Goal: Navigation & Orientation: Understand site structure

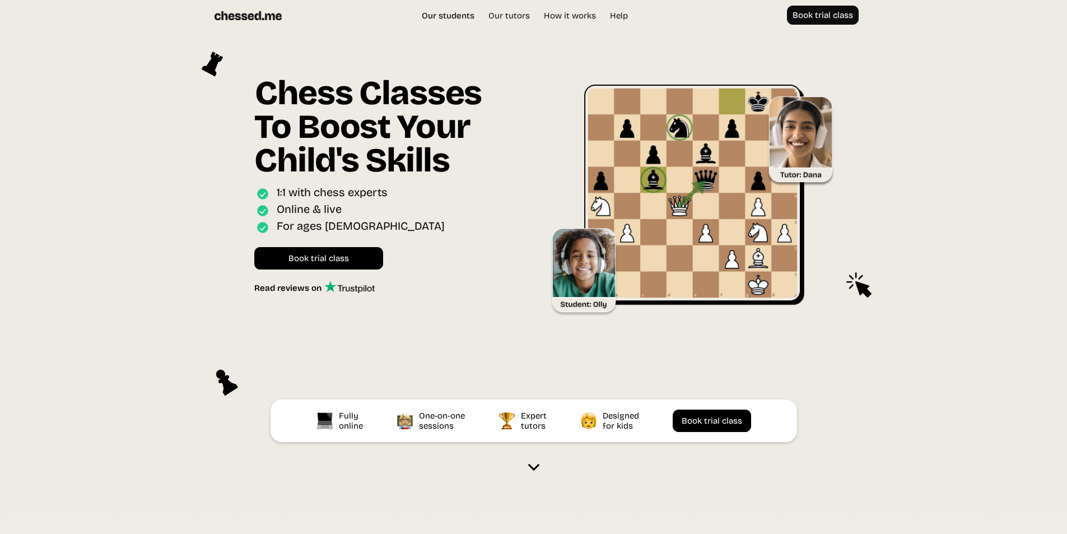
click at [464, 13] on link "Our students" at bounding box center [448, 15] width 64 height 11
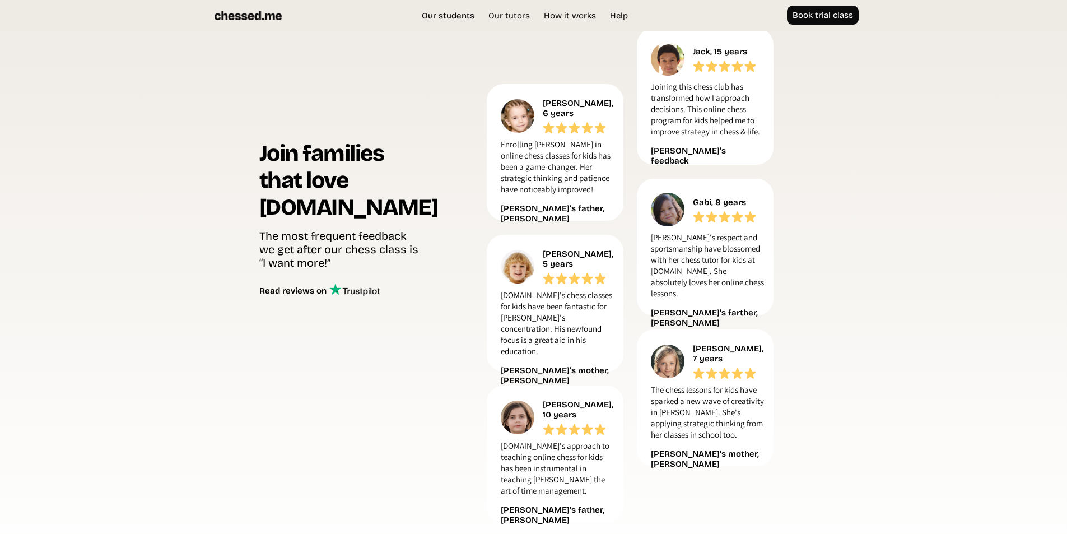
scroll to position [512, 0]
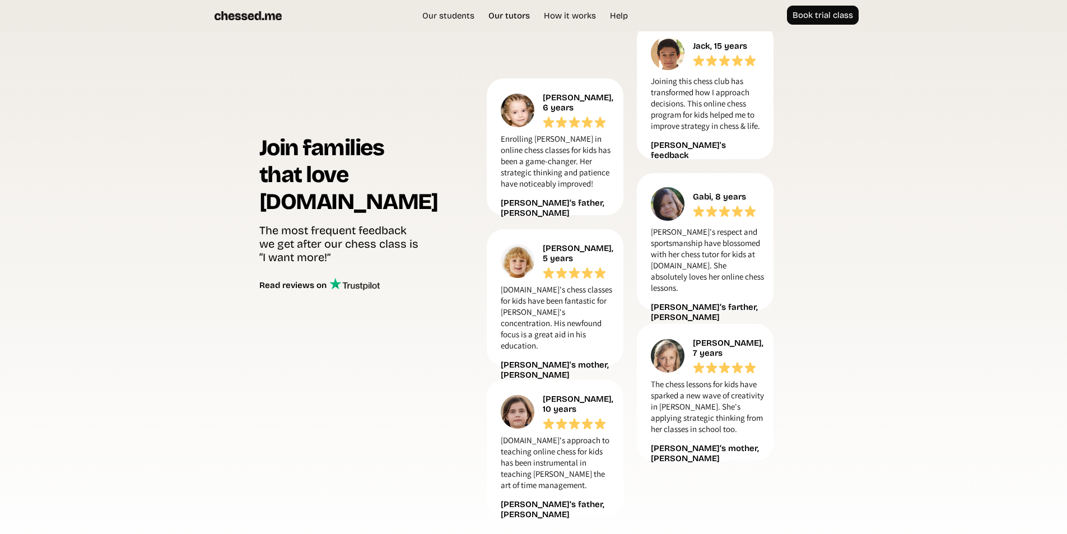
click at [502, 21] on link "Our tutors" at bounding box center [509, 15] width 53 height 11
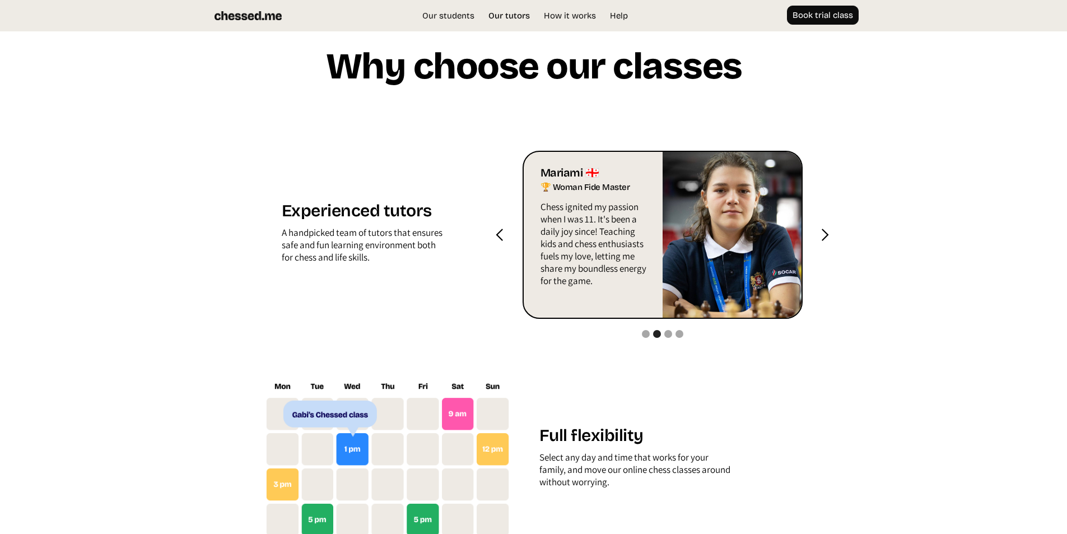
scroll to position [1109, 0]
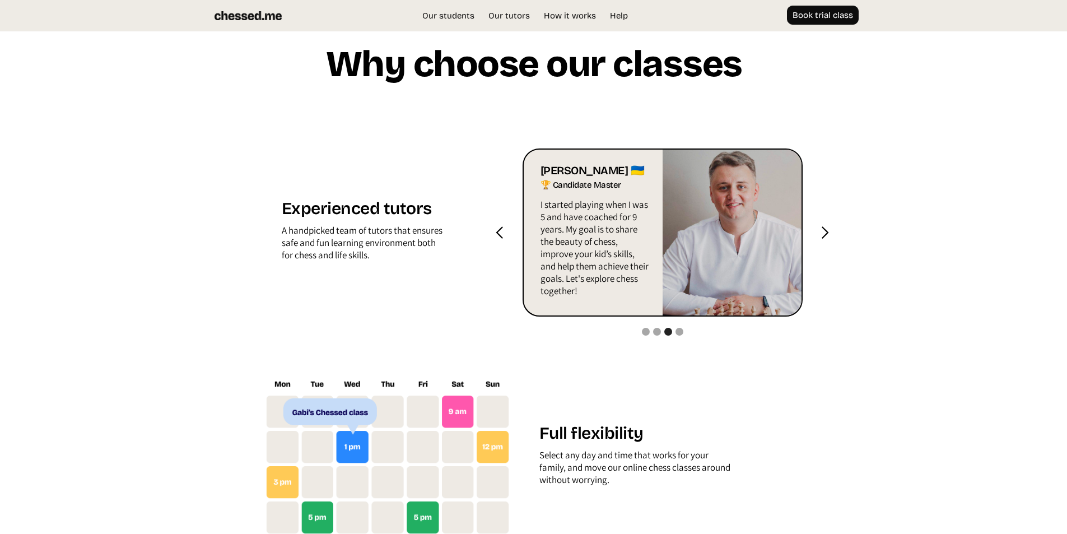
click at [819, 240] on div "next slide" at bounding box center [824, 233] width 14 height 14
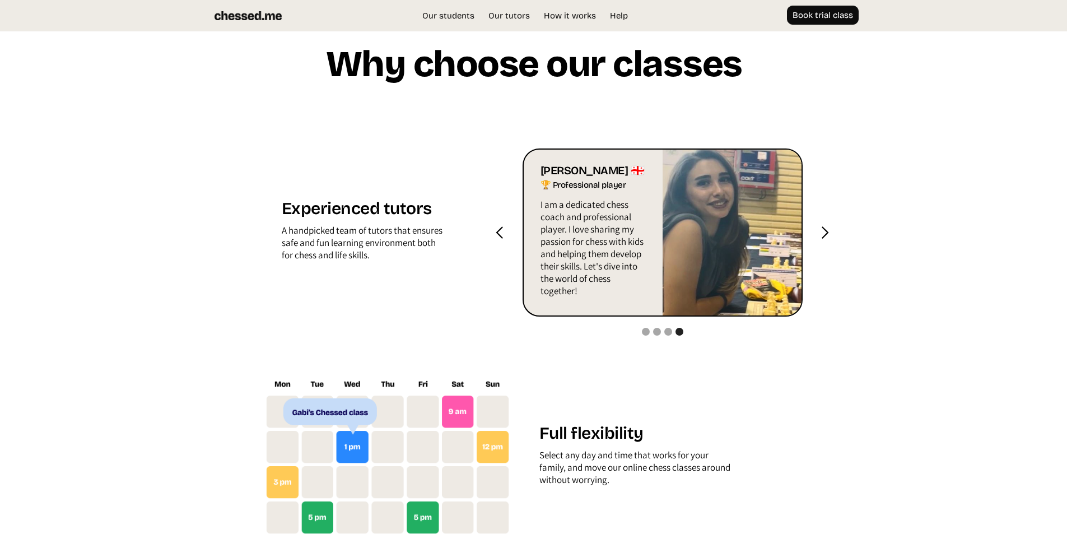
click at [819, 240] on div "next slide" at bounding box center [824, 233] width 14 height 14
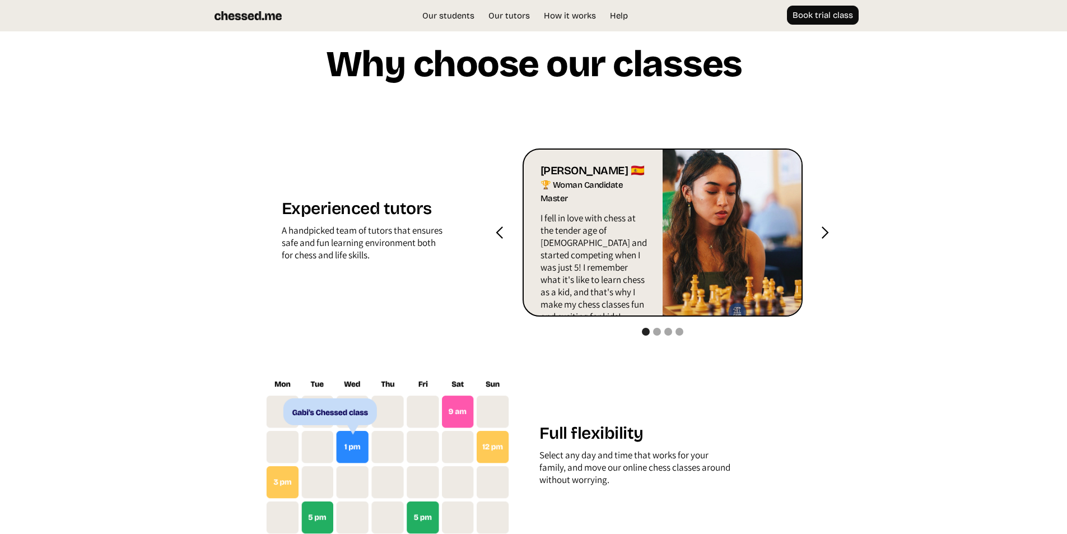
click at [819, 240] on div "next slide" at bounding box center [824, 233] width 14 height 14
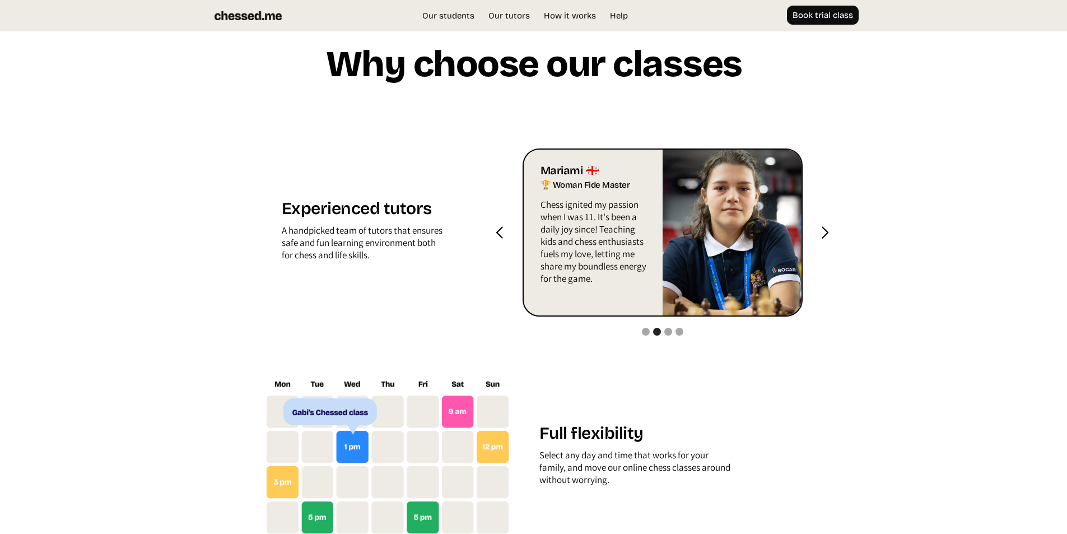
click at [817, 240] on div "next slide" at bounding box center [824, 233] width 14 height 14
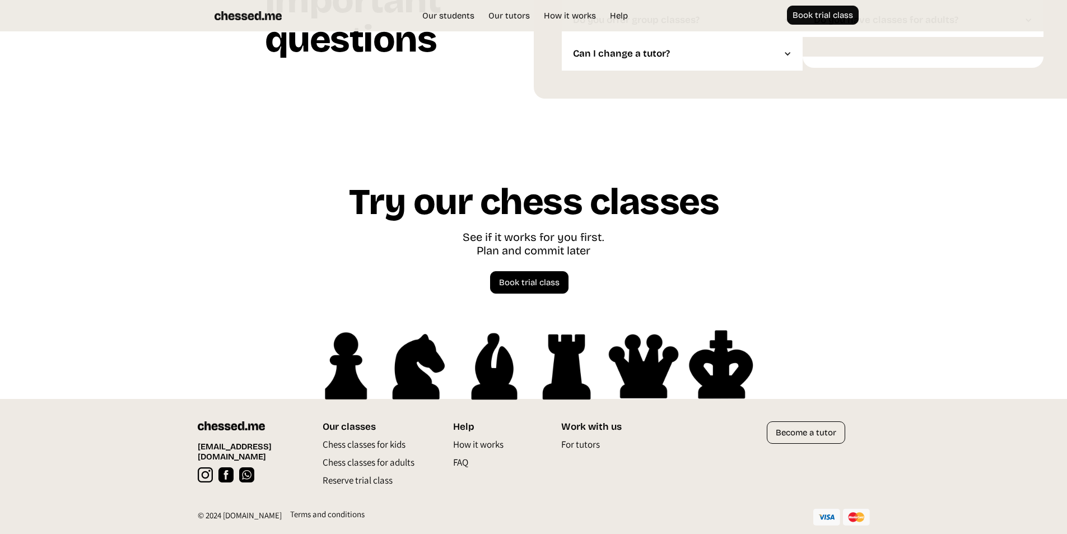
scroll to position [3104, 0]
click at [585, 443] on p "For tutors" at bounding box center [580, 447] width 39 height 18
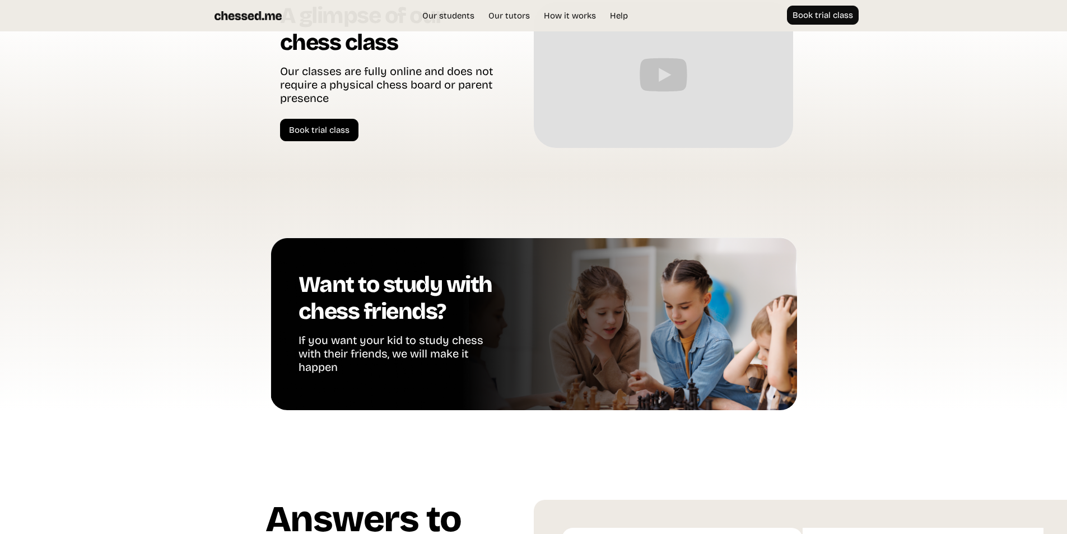
drag, startPoint x: 364, startPoint y: 259, endPoint x: 383, endPoint y: 180, distance: 81.8
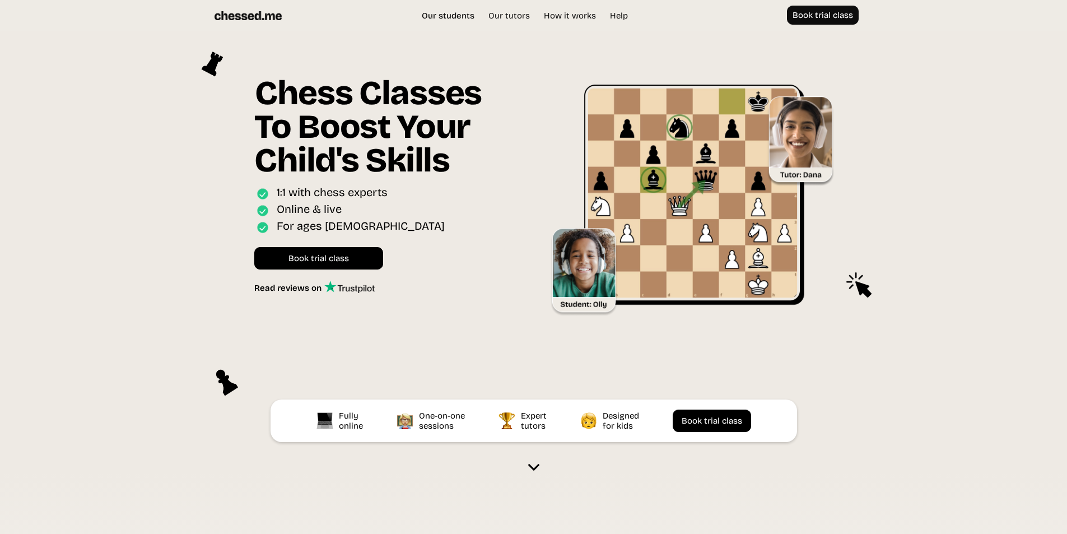
click at [431, 17] on link "Our students" at bounding box center [448, 15] width 64 height 11
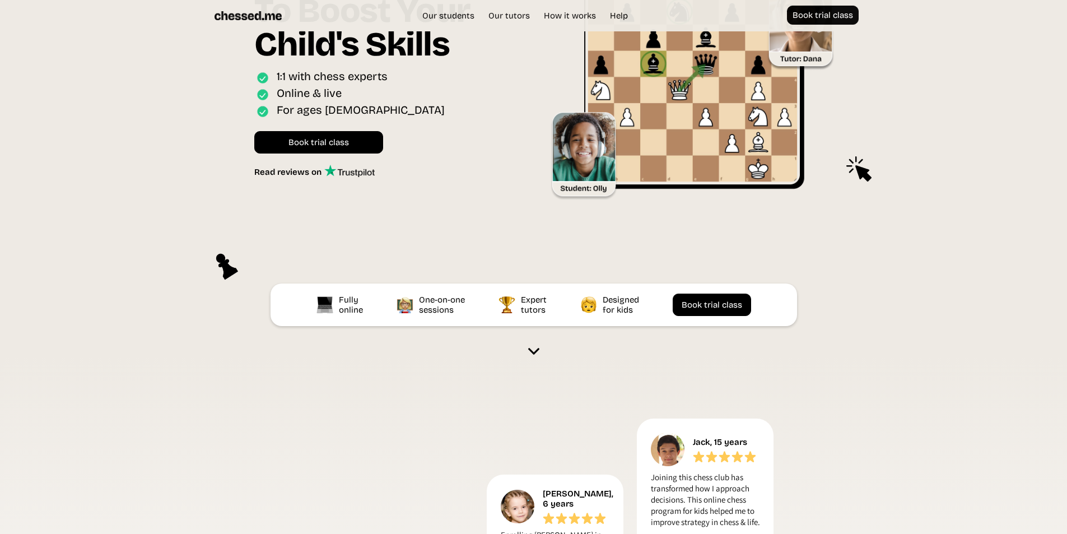
scroll to position [8, 0]
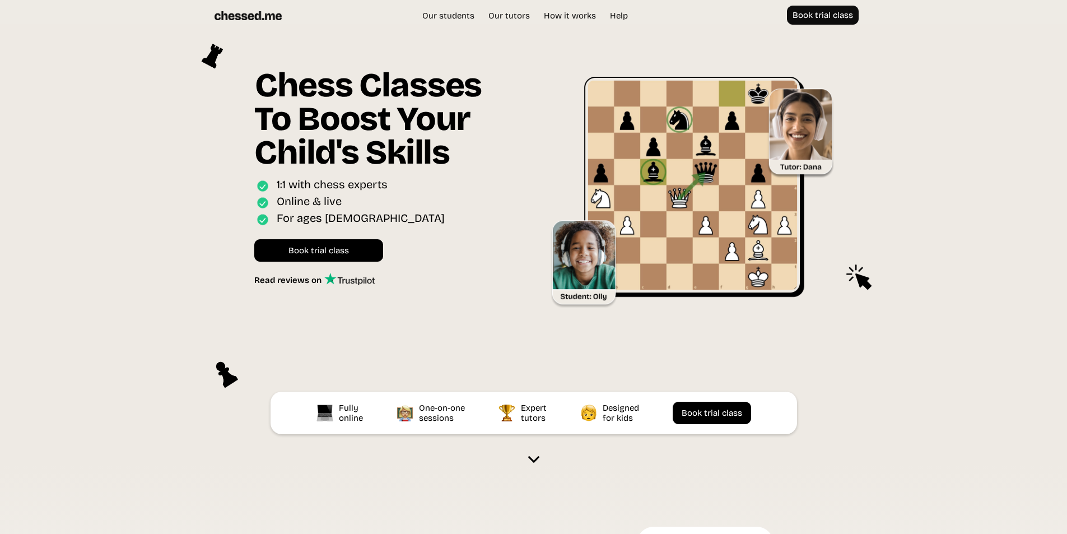
click at [578, 22] on div "Our students Our tutors Price How it works Help Book trial class UK EU US Book …" at bounding box center [534, 16] width 672 height 20
click at [578, 16] on link "How it works" at bounding box center [569, 15] width 63 height 11
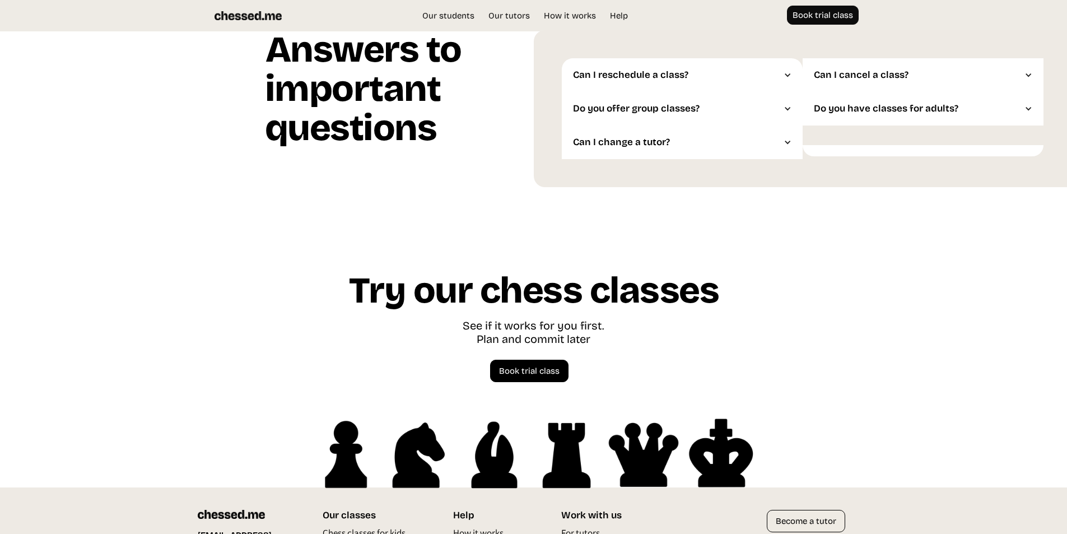
scroll to position [3104, 0]
